Goal: Task Accomplishment & Management: Manage account settings

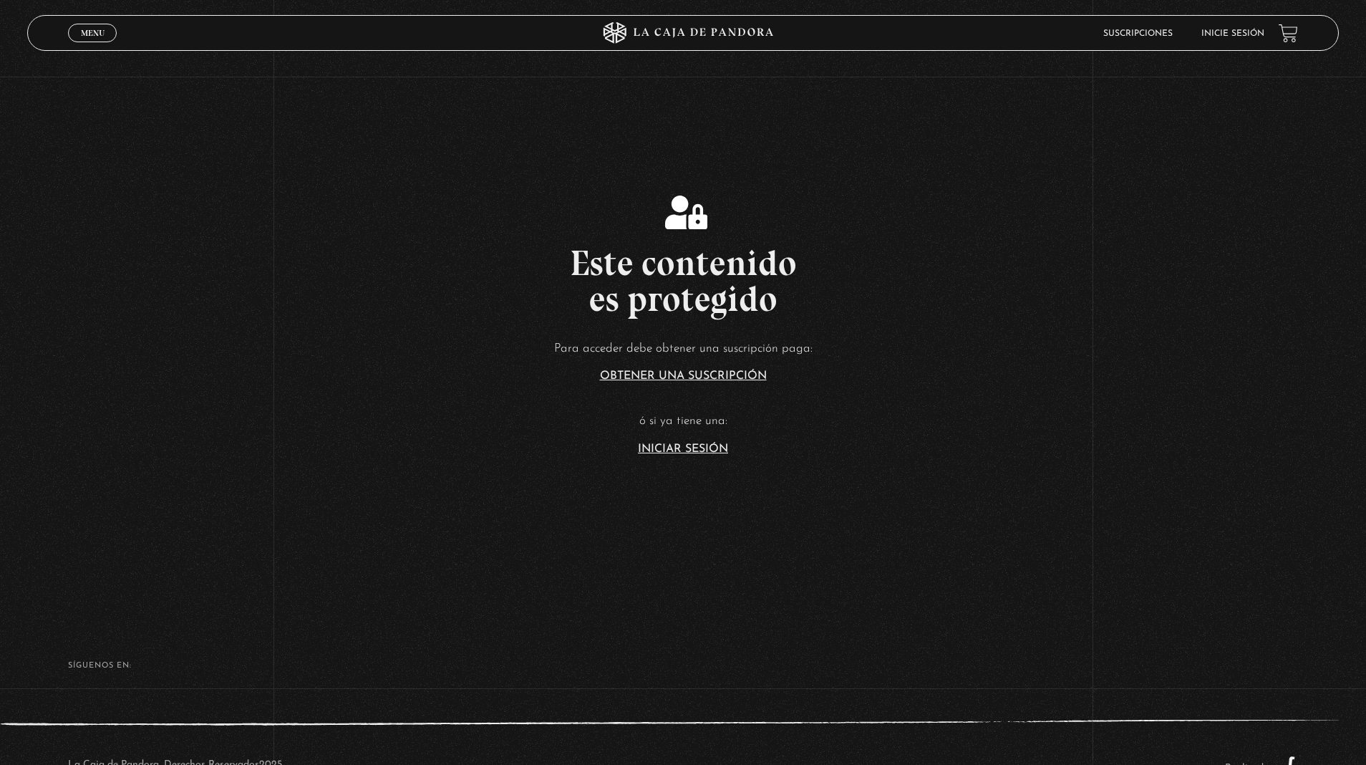
click at [683, 448] on link "Iniciar Sesión" at bounding box center [683, 448] width 90 height 11
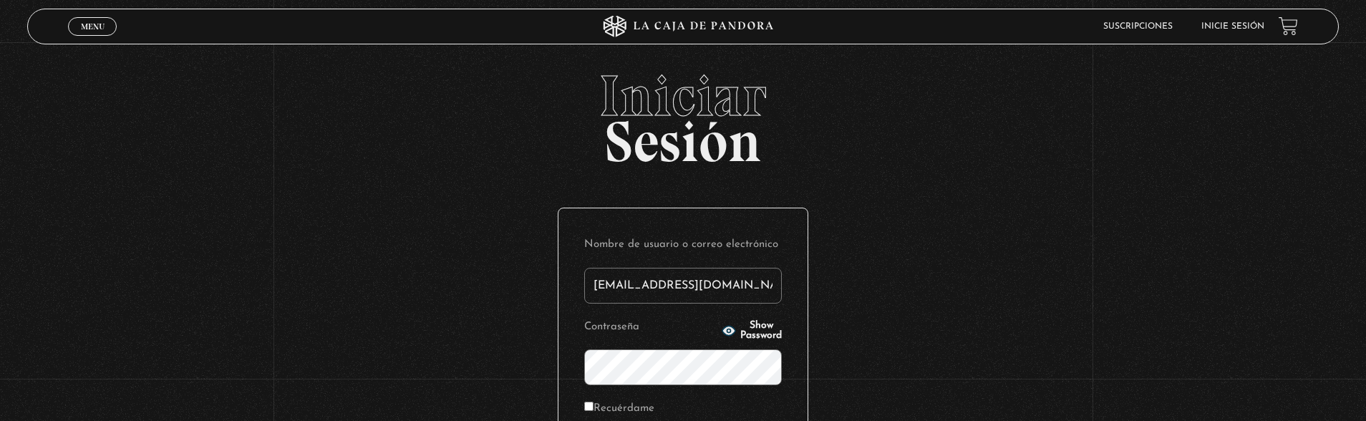
type input "wenlu0109@hotmail.com"
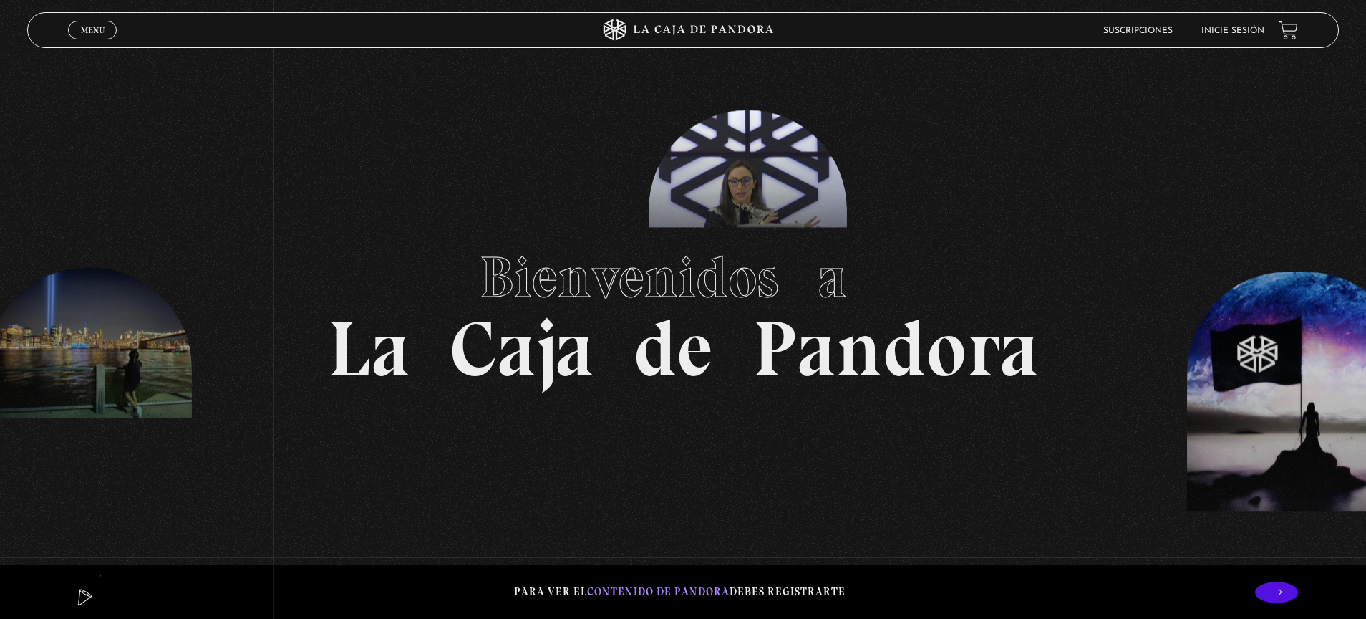
click at [1240, 29] on link "Inicie sesión" at bounding box center [1232, 30] width 63 height 9
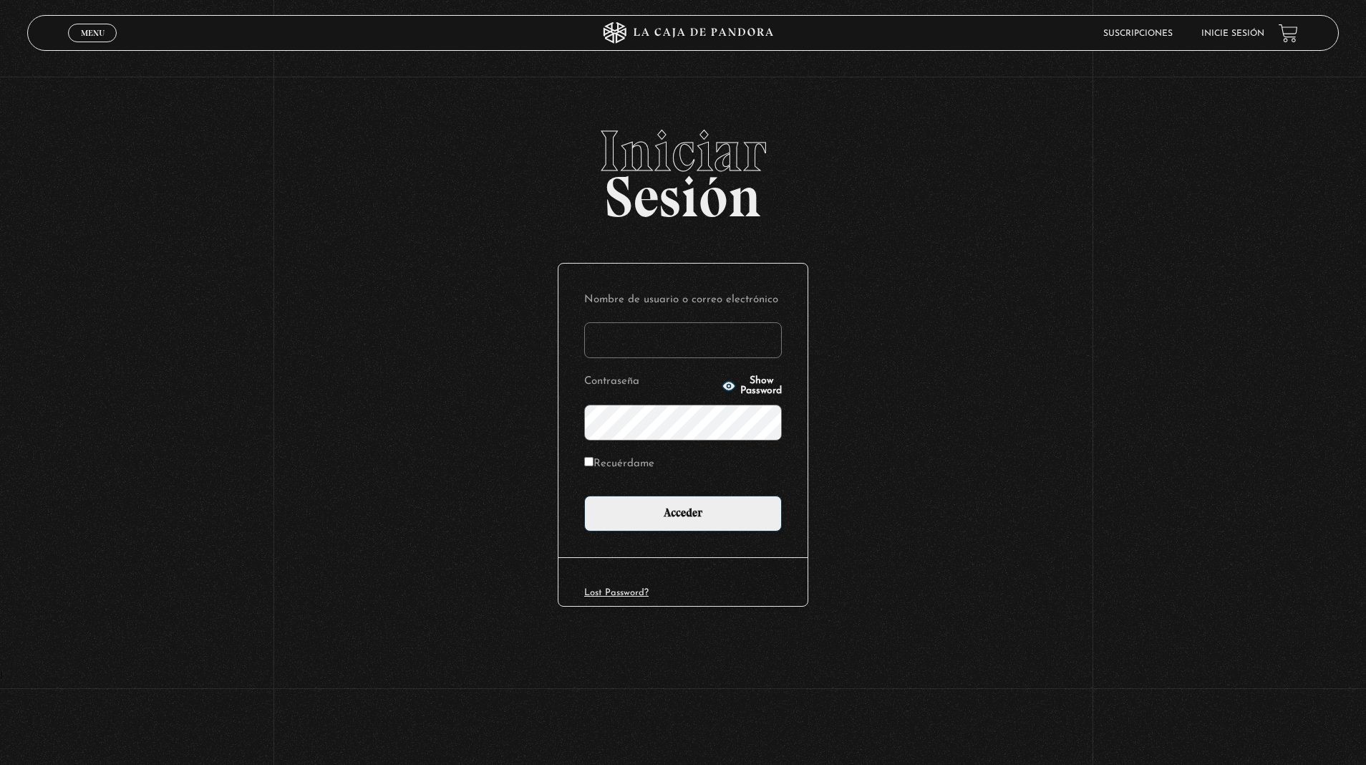
click at [710, 336] on input "Nombre de usuario o correo electrónico" at bounding box center [683, 340] width 198 height 36
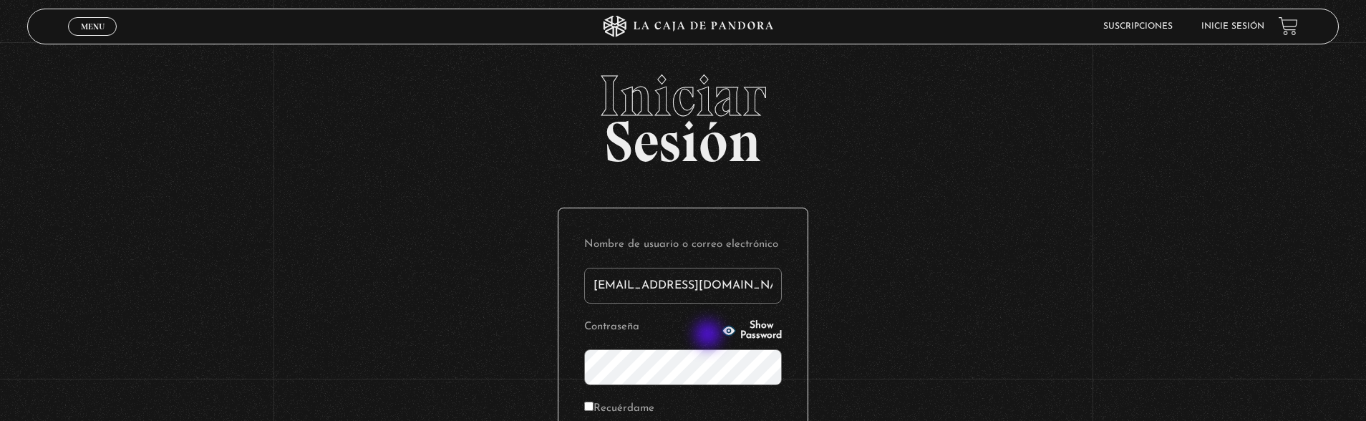
type input "wenlu0109@hotmail.com"
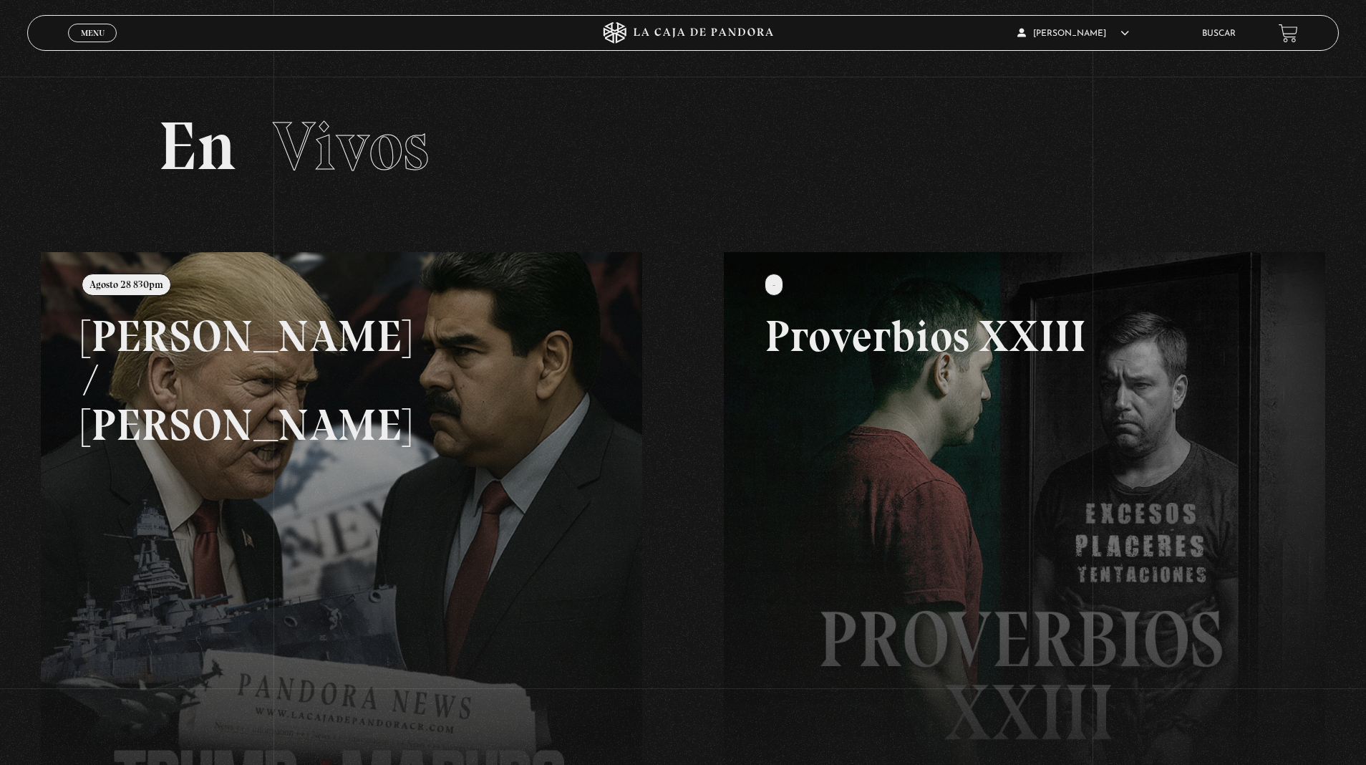
click at [465, 382] on link at bounding box center [724, 634] width 1366 height 765
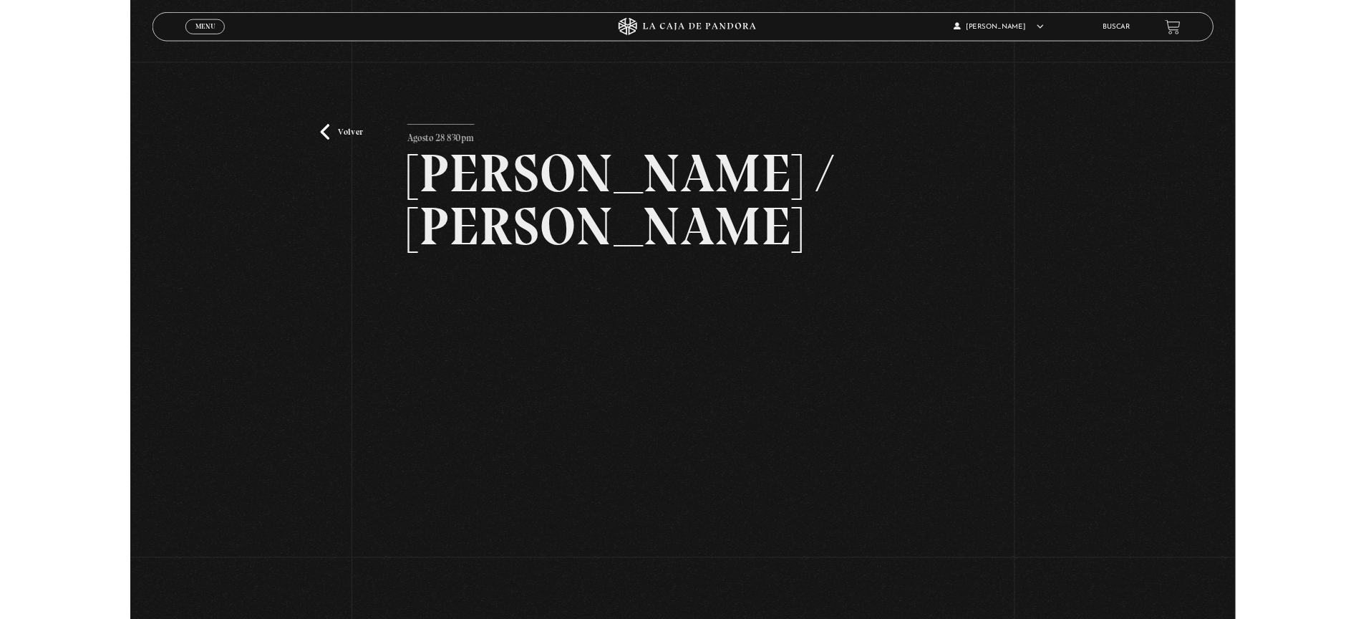
scroll to position [14, 0]
